Goal: Complete application form

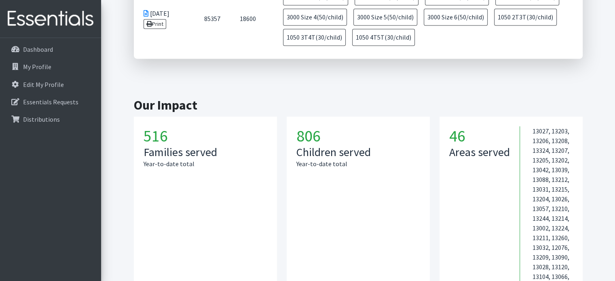
scroll to position [1183, 0]
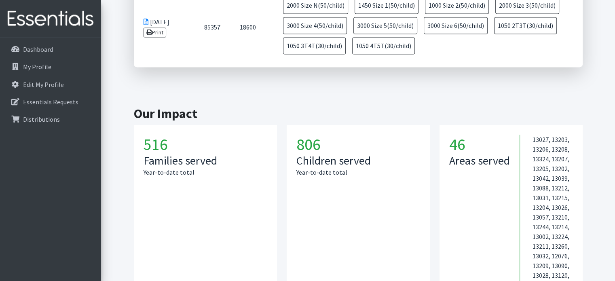
drag, startPoint x: 296, startPoint y: 110, endPoint x: 323, endPoint y: 110, distance: 26.7
click at [323, 135] on h1 "806" at bounding box center [359, 144] width 124 height 19
copy h1 "806"
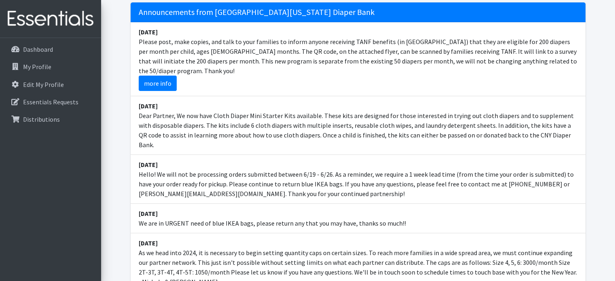
scroll to position [0, 0]
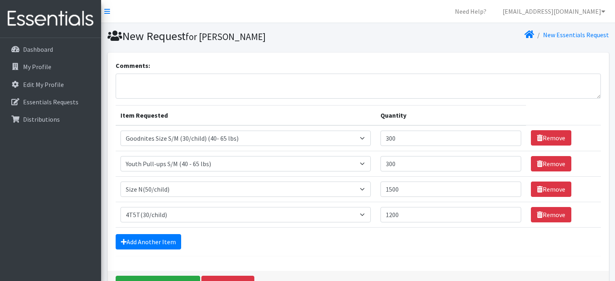
select select "8669"
select select "6225"
select select "961"
select select "953"
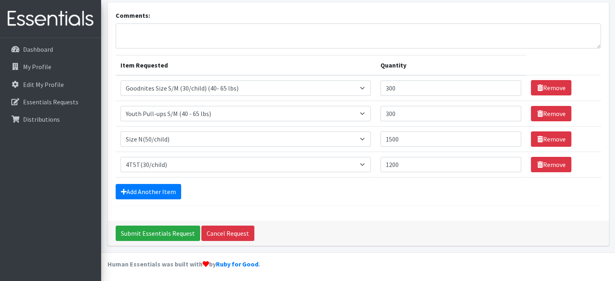
click at [244, 201] on form "Comments: Item Requested Quantity Item Requested Select an item 2T3T(30/child) …" at bounding box center [358, 109] width 485 height 196
click at [343, 199] on form "Comments: Item Requested Quantity Item Requested Select an item 2T3T(30/child) …" at bounding box center [358, 109] width 485 height 196
click at [252, 206] on hr at bounding box center [358, 206] width 485 height 0
click at [335, 210] on div "Comments: Item Requested Quantity Item Requested Select an item 2T3T(30/child) …" at bounding box center [359, 111] width 502 height 218
